Goal: Task Accomplishment & Management: Manage account settings

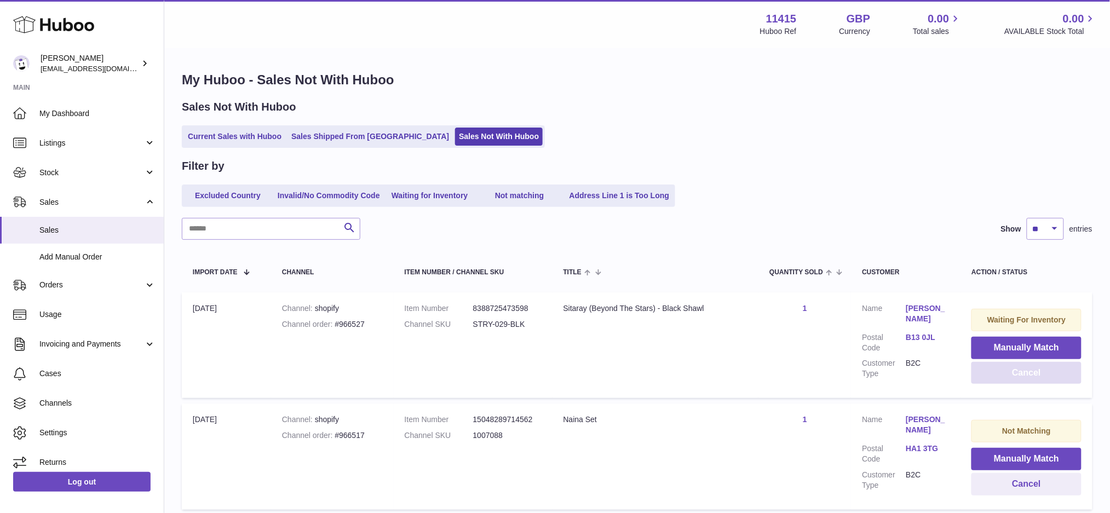
click at [997, 380] on button "Cancel" at bounding box center [1027, 373] width 110 height 22
click at [58, 365] on link "Cases" at bounding box center [82, 374] width 164 height 30
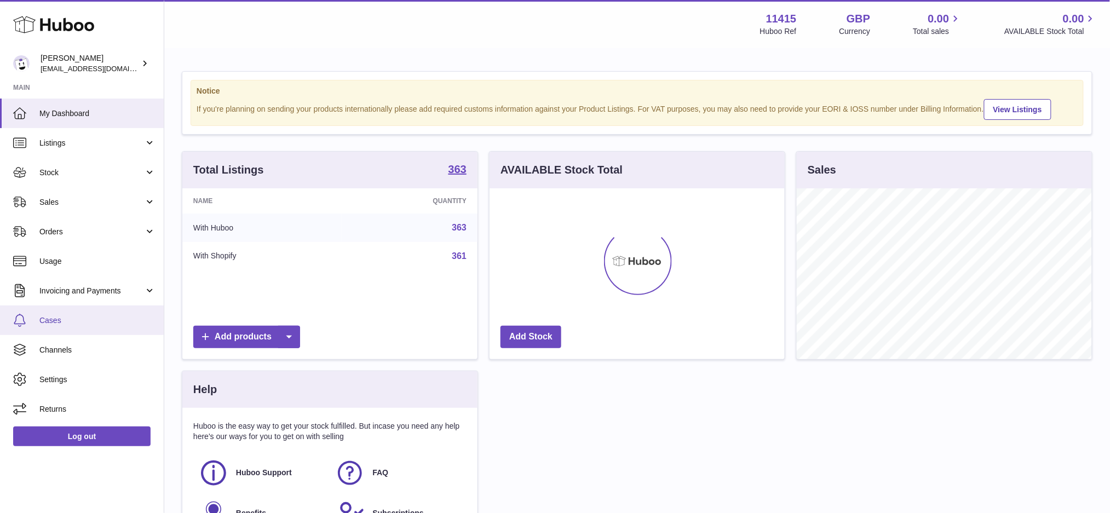
scroll to position [170, 295]
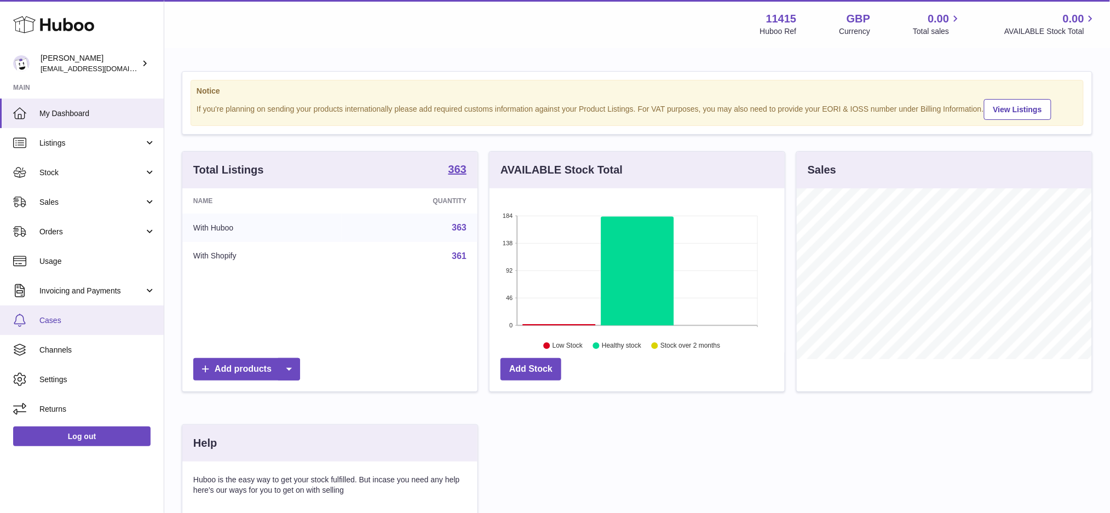
click at [50, 328] on link "Cases" at bounding box center [82, 321] width 164 height 30
